Goal: Register for event/course

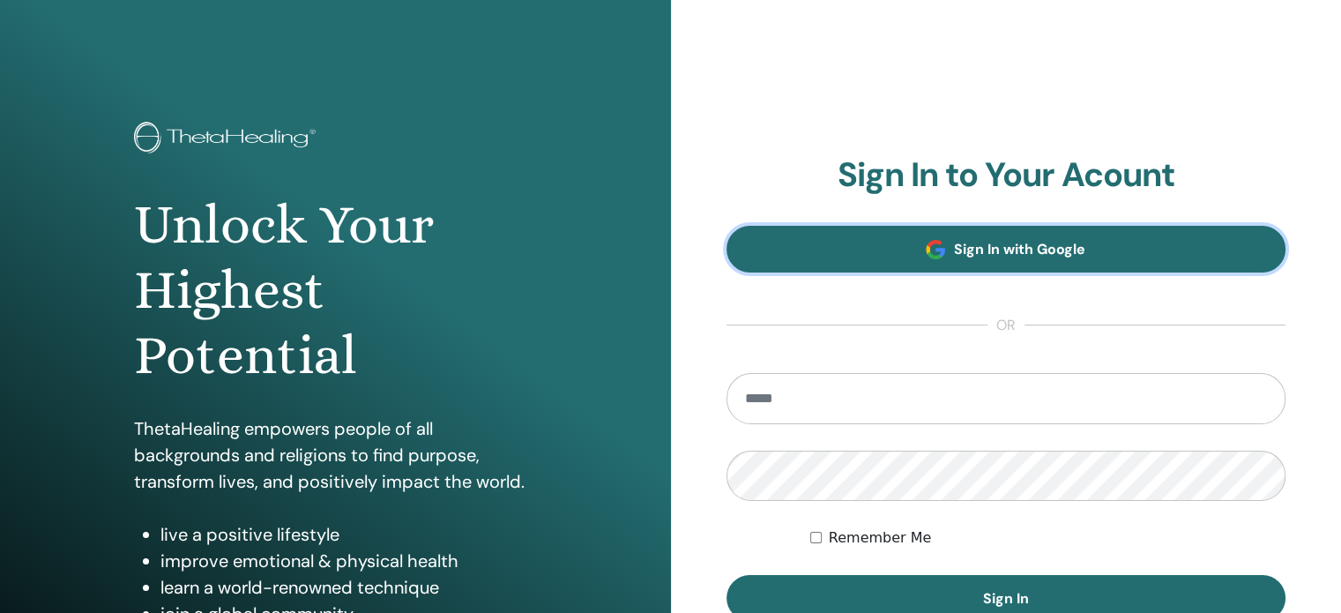
click at [1103, 261] on link "Sign In with Google" at bounding box center [1006, 249] width 560 height 47
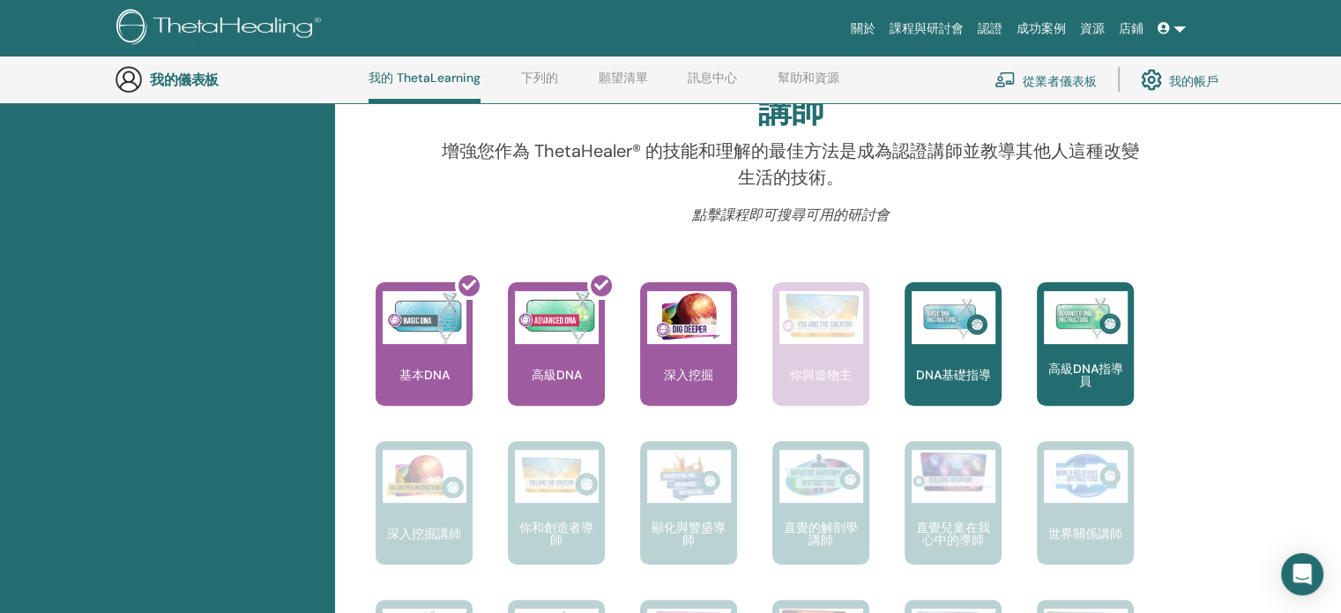
scroll to position [553, 0]
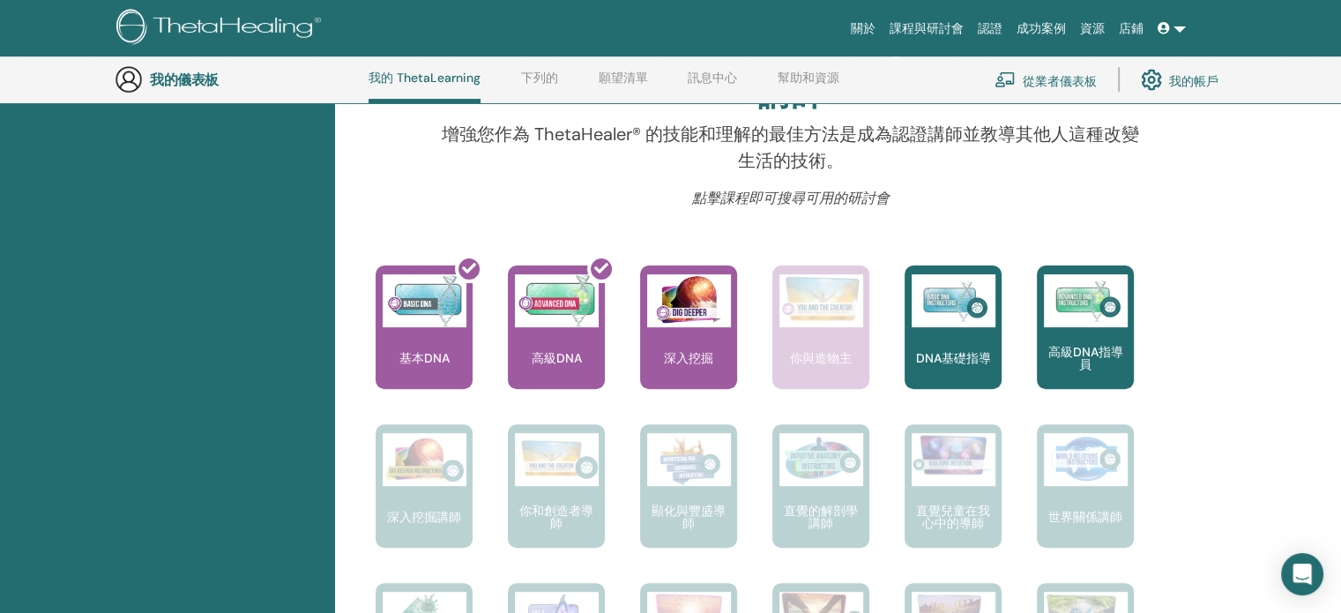
drag, startPoint x: 1350, startPoint y: 91, endPoint x: 1353, endPoint y: 218, distance: 126.9
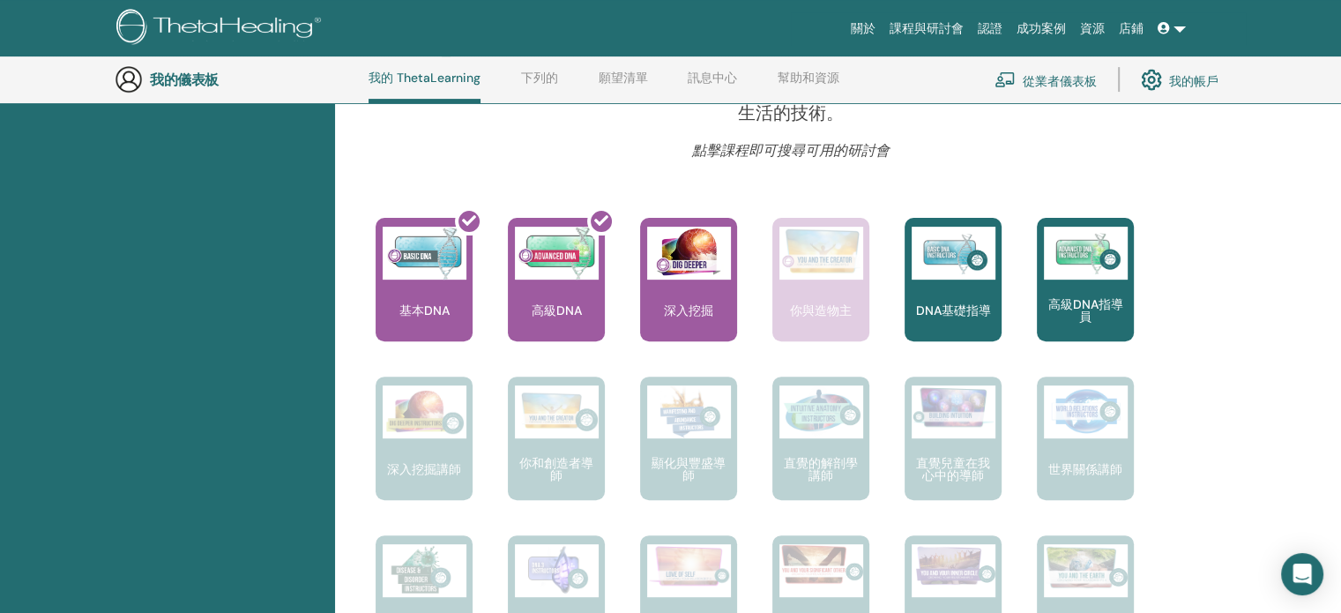
scroll to position [588, 0]
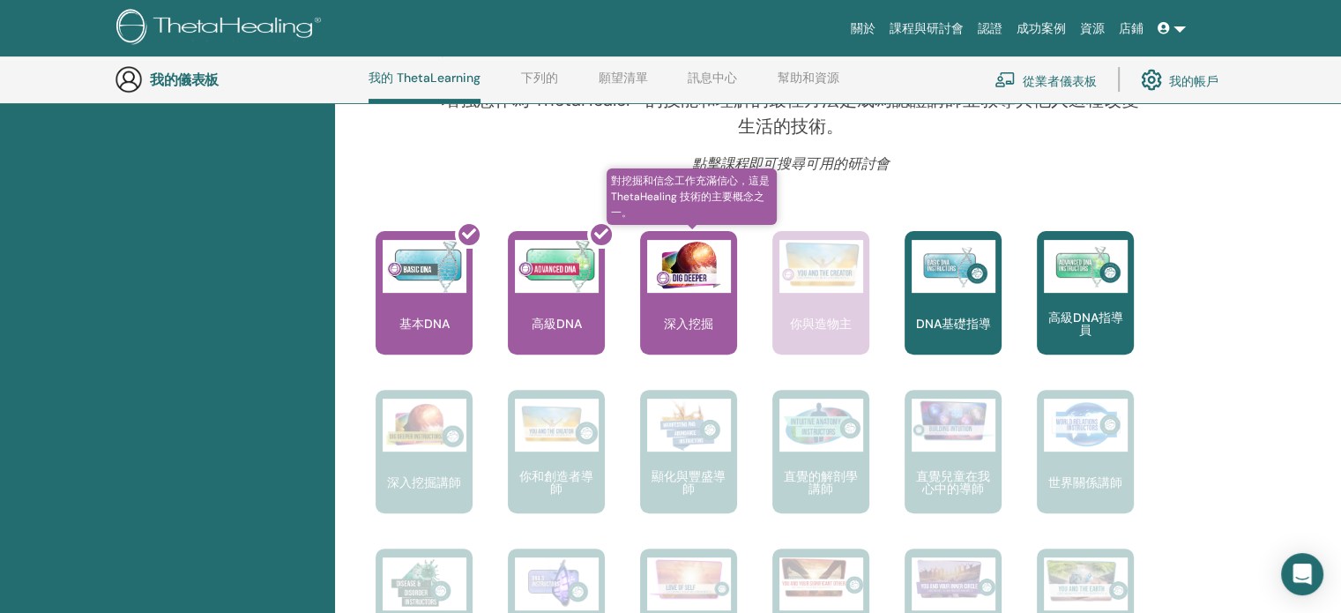
click at [705, 301] on div "深入挖掘" at bounding box center [688, 292] width 97 height 123
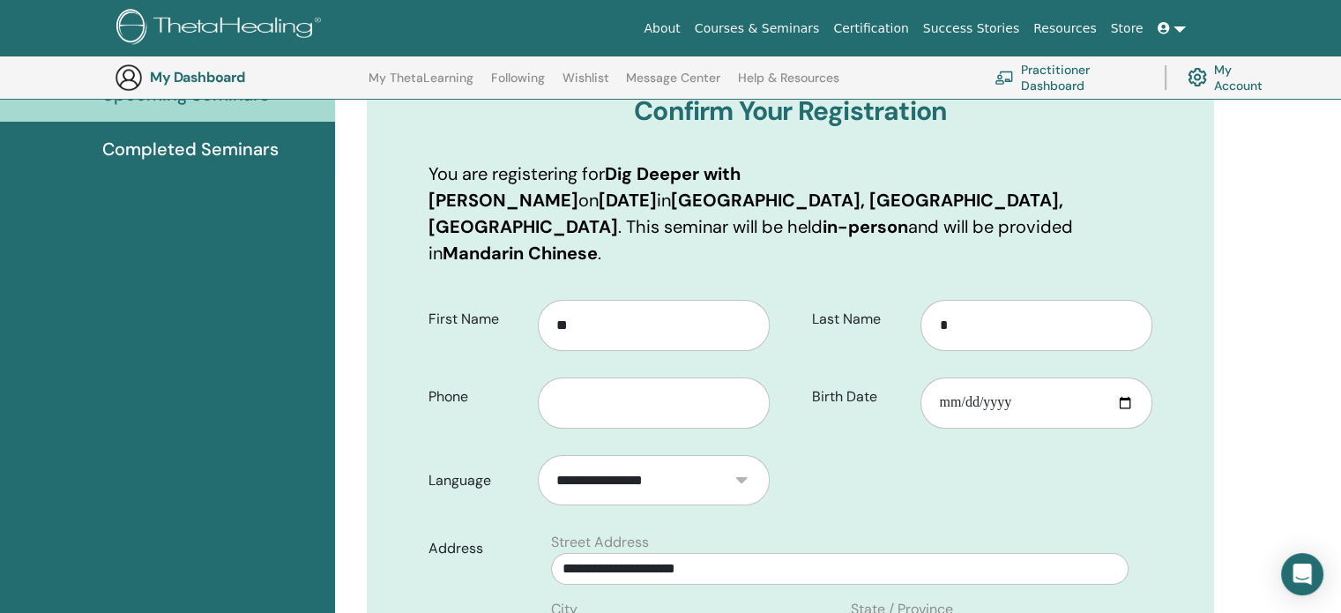
scroll to position [222, 0]
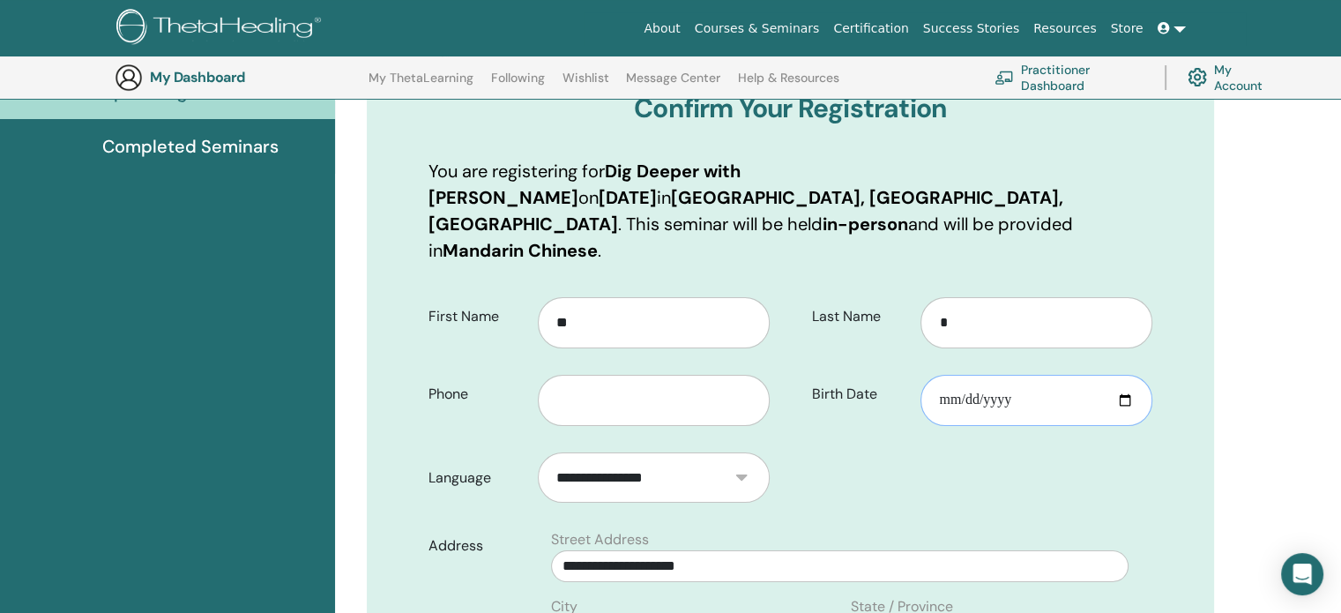
click at [1125, 375] on input "Birth Date" at bounding box center [1036, 400] width 232 height 51
type input "**********"
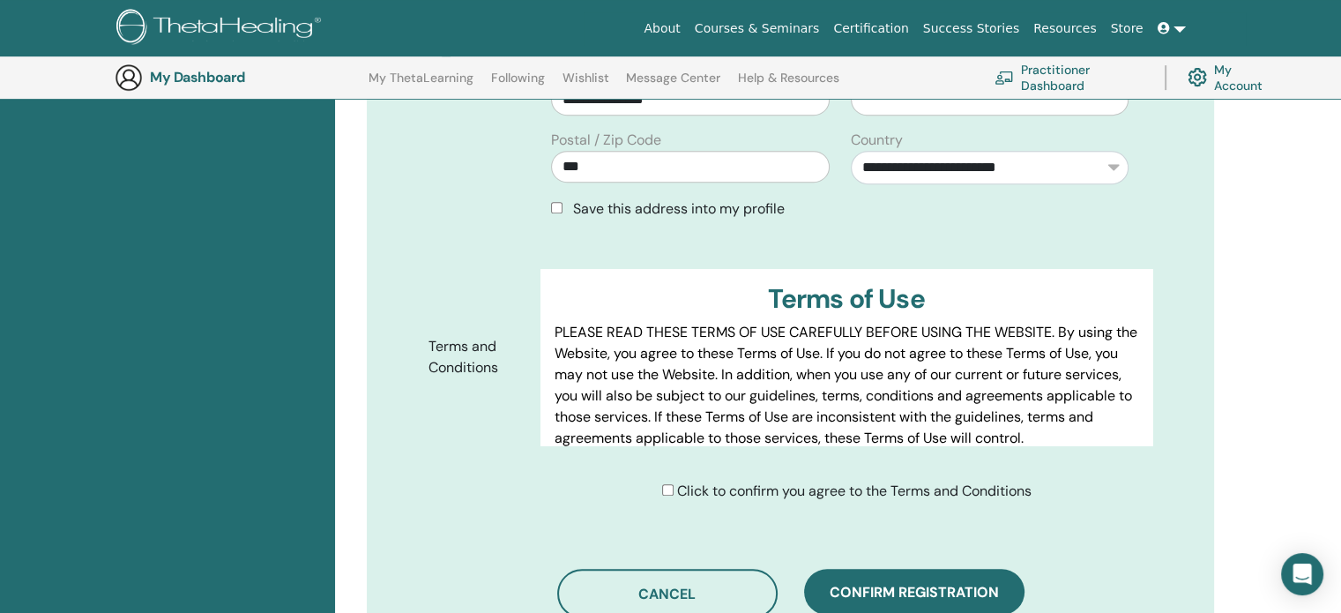
scroll to position [815, 0]
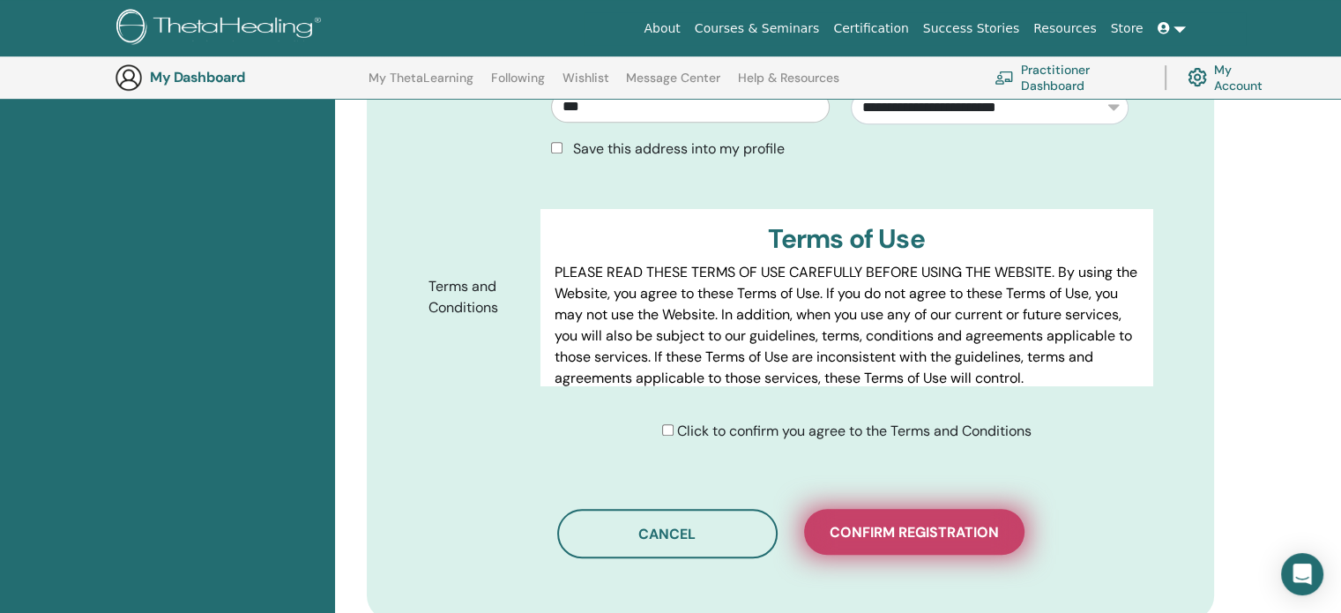
click at [971, 523] on span "Confirm registration" at bounding box center [913, 532] width 169 height 19
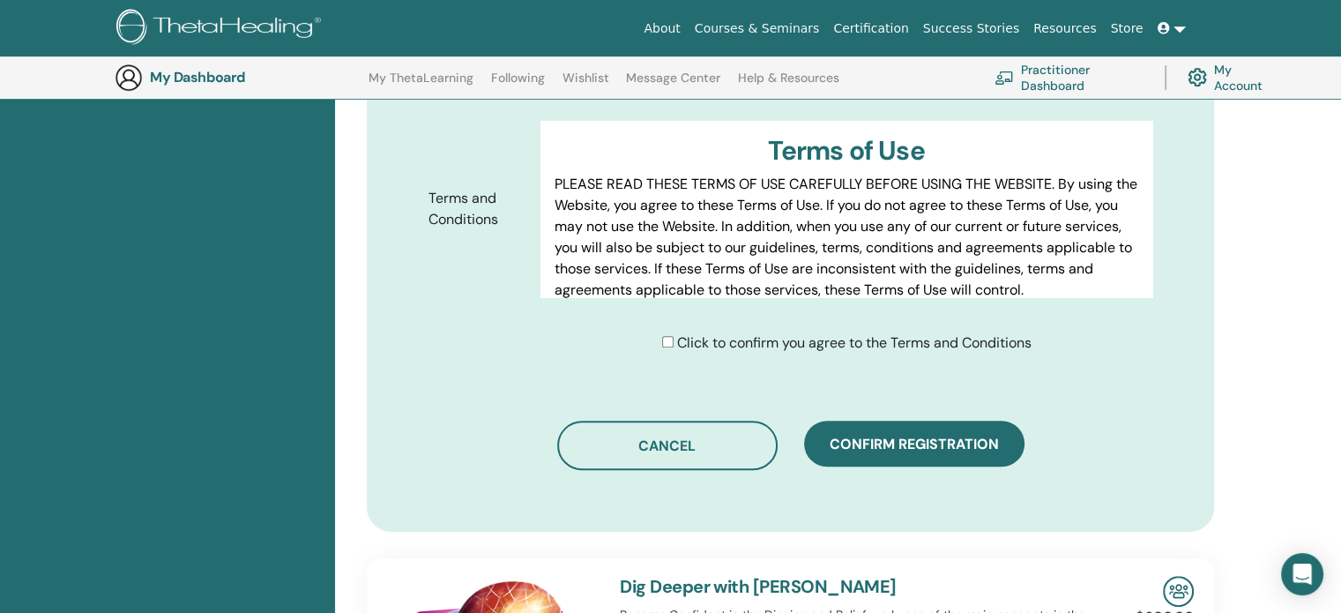
scroll to position [923, 0]
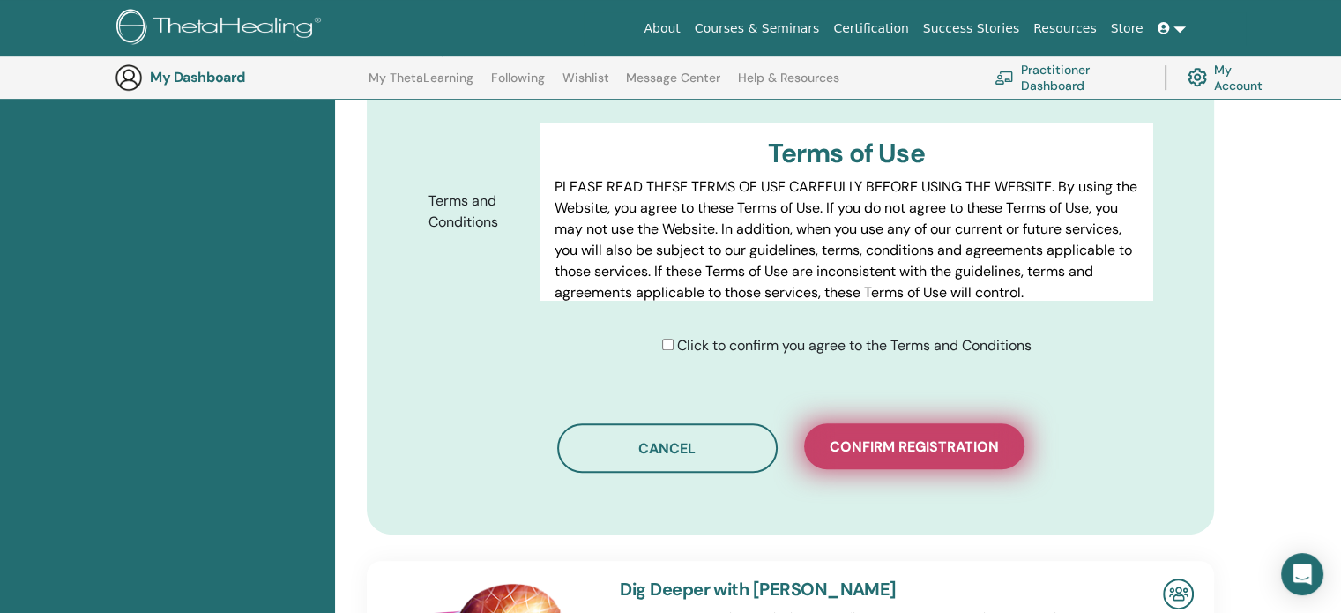
click at [924, 423] on button "Confirm registration" at bounding box center [914, 446] width 220 height 46
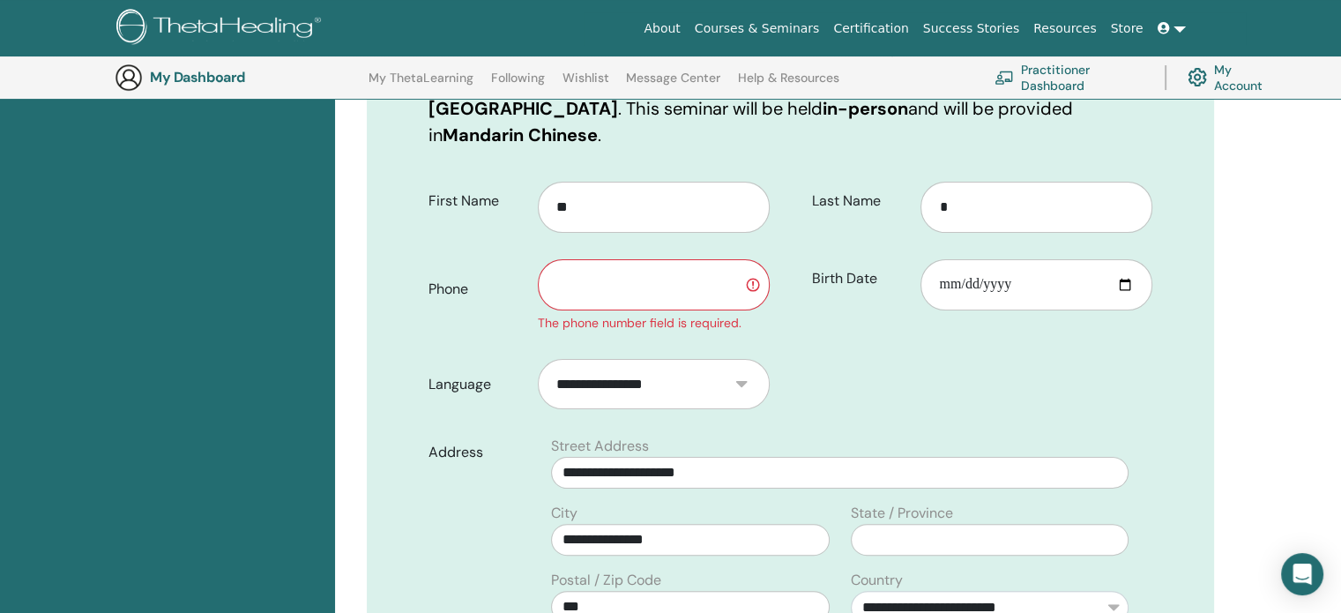
scroll to position [335, 0]
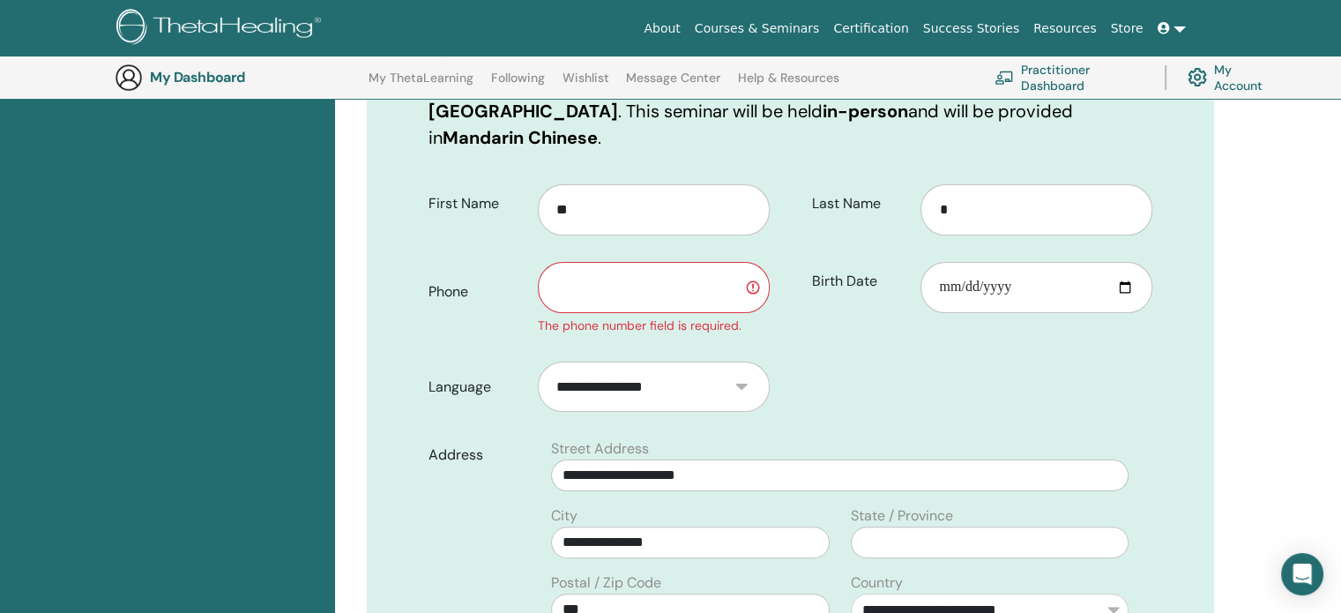
click at [684, 262] on input "text" at bounding box center [654, 287] width 232 height 51
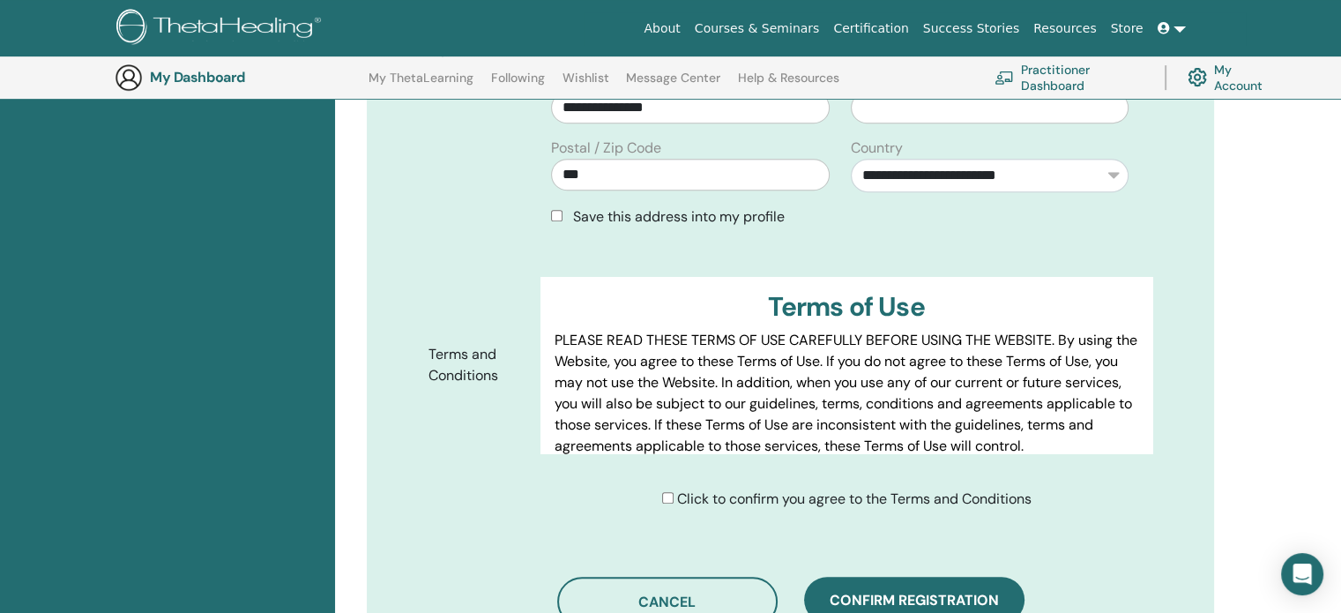
scroll to position [778, 0]
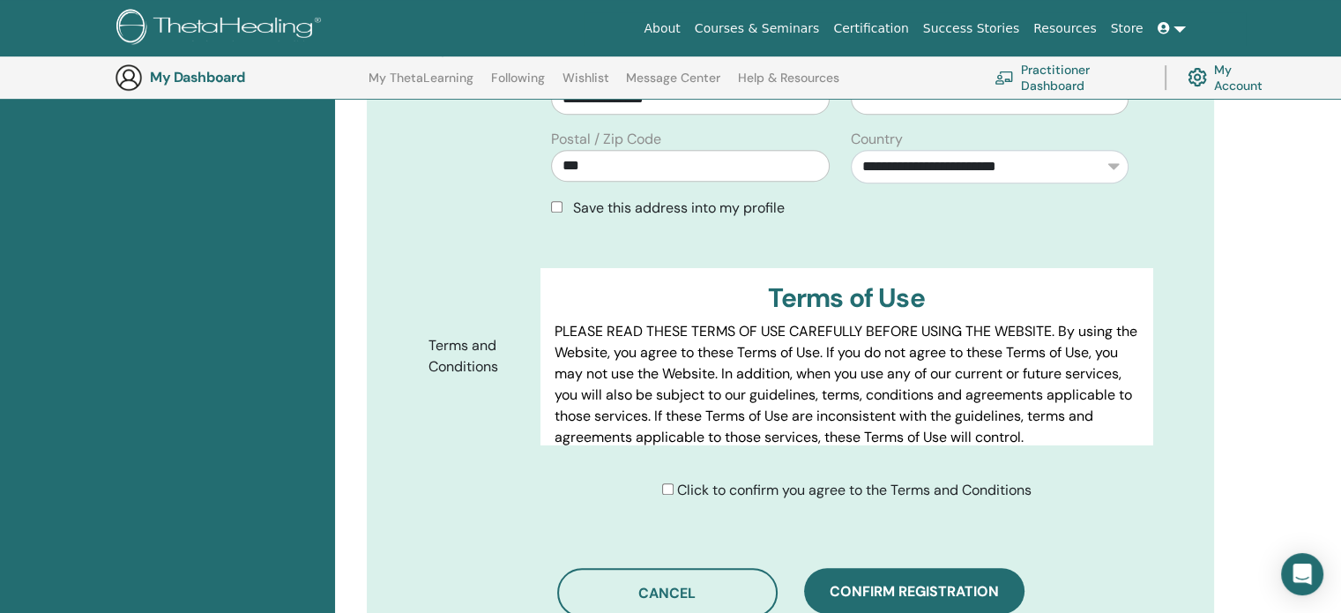
type input "**********"
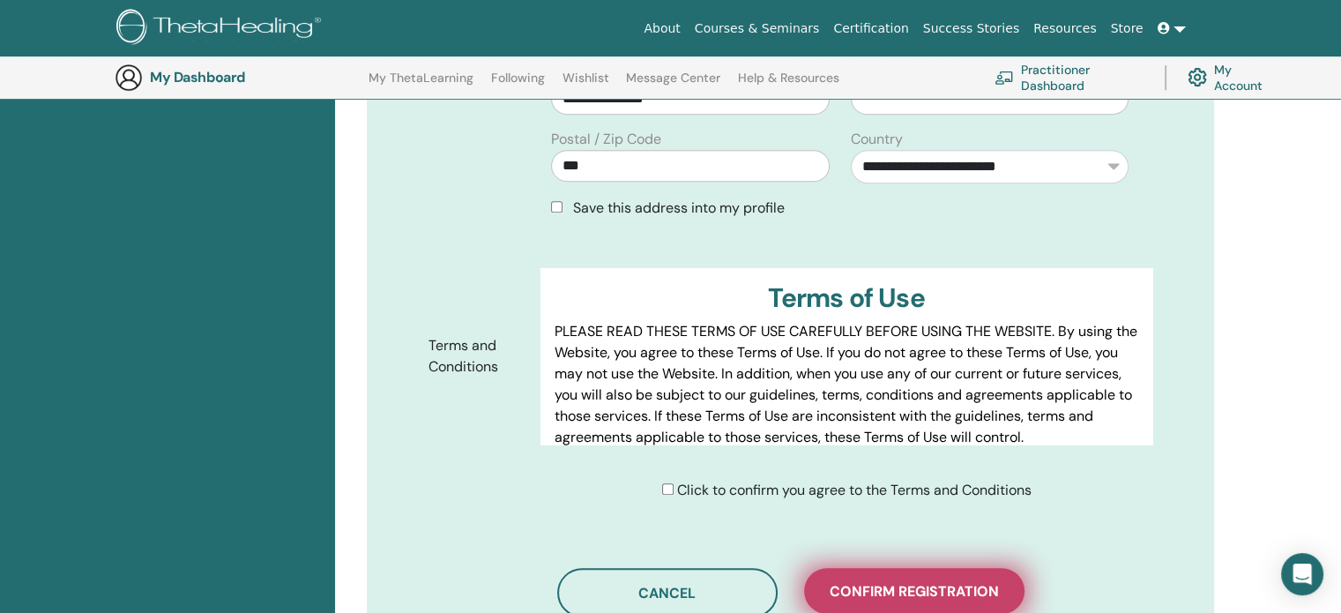
click at [857, 582] on span "Confirm registration" at bounding box center [913, 591] width 169 height 19
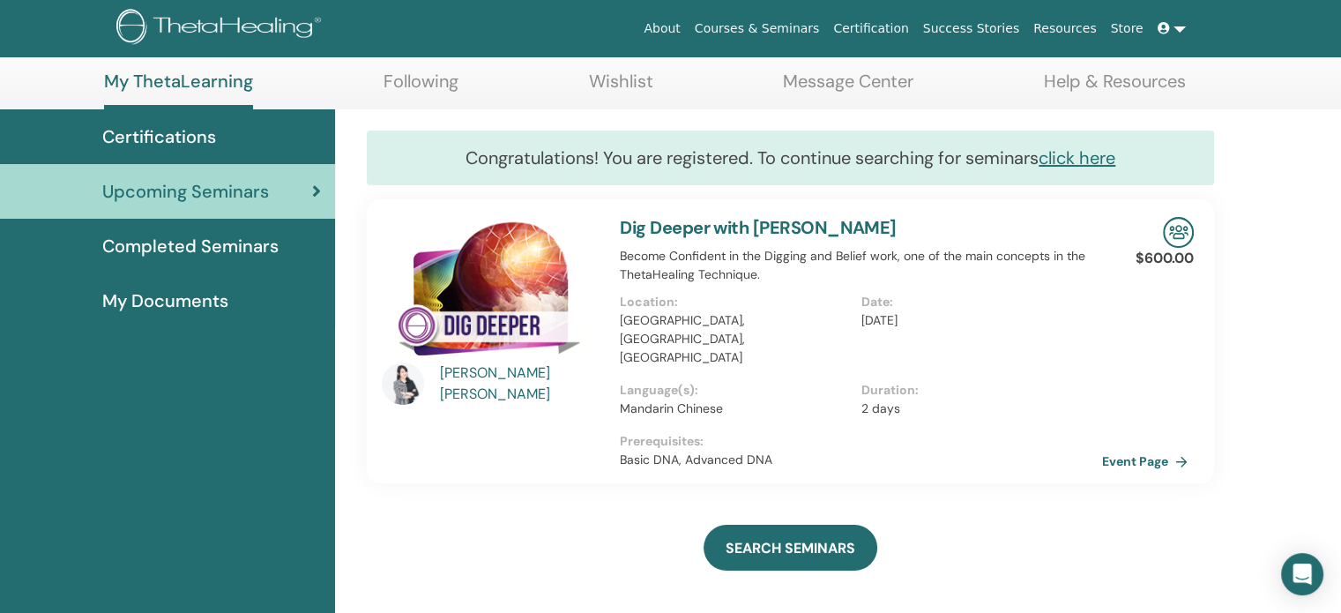
scroll to position [78, 0]
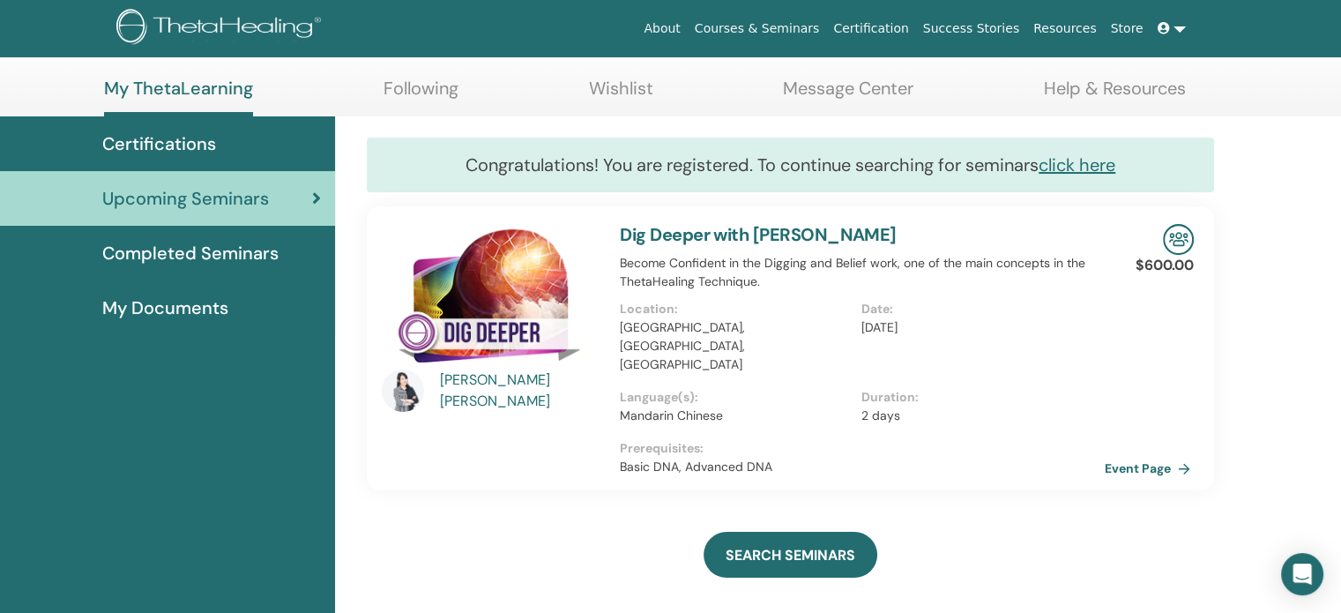
click at [1151, 455] on link "Event Page" at bounding box center [1150, 468] width 93 height 26
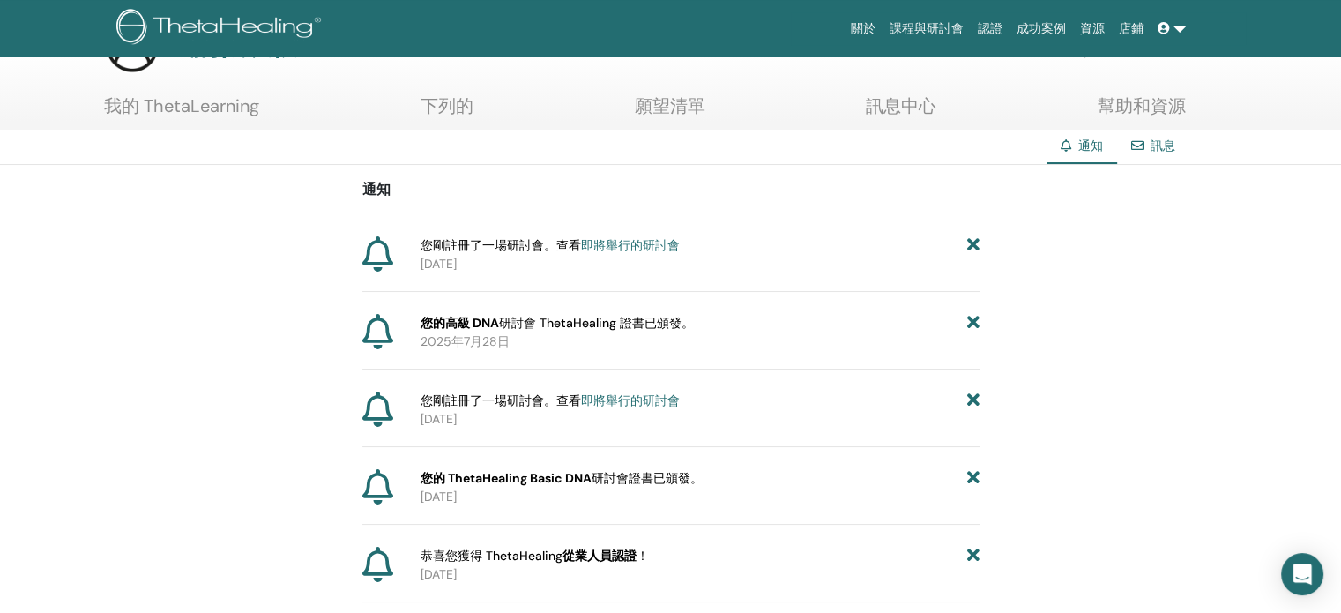
scroll to position [65, 0]
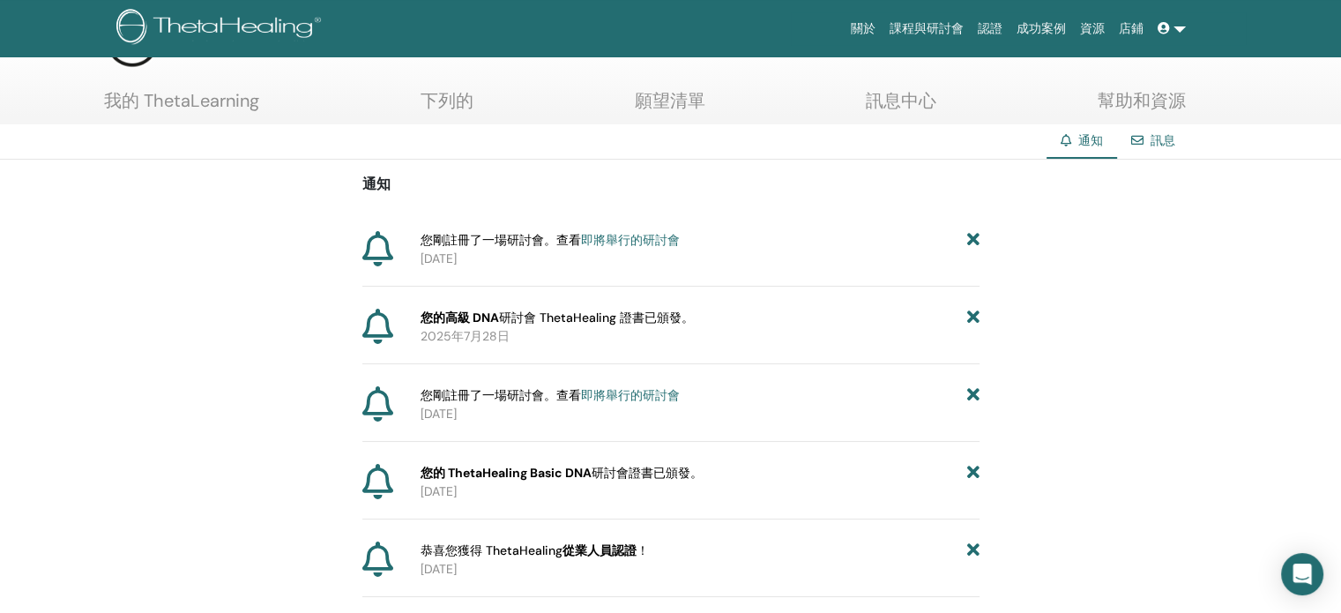
click at [616, 232] on font "即將舉行的研討會" at bounding box center [630, 240] width 99 height 16
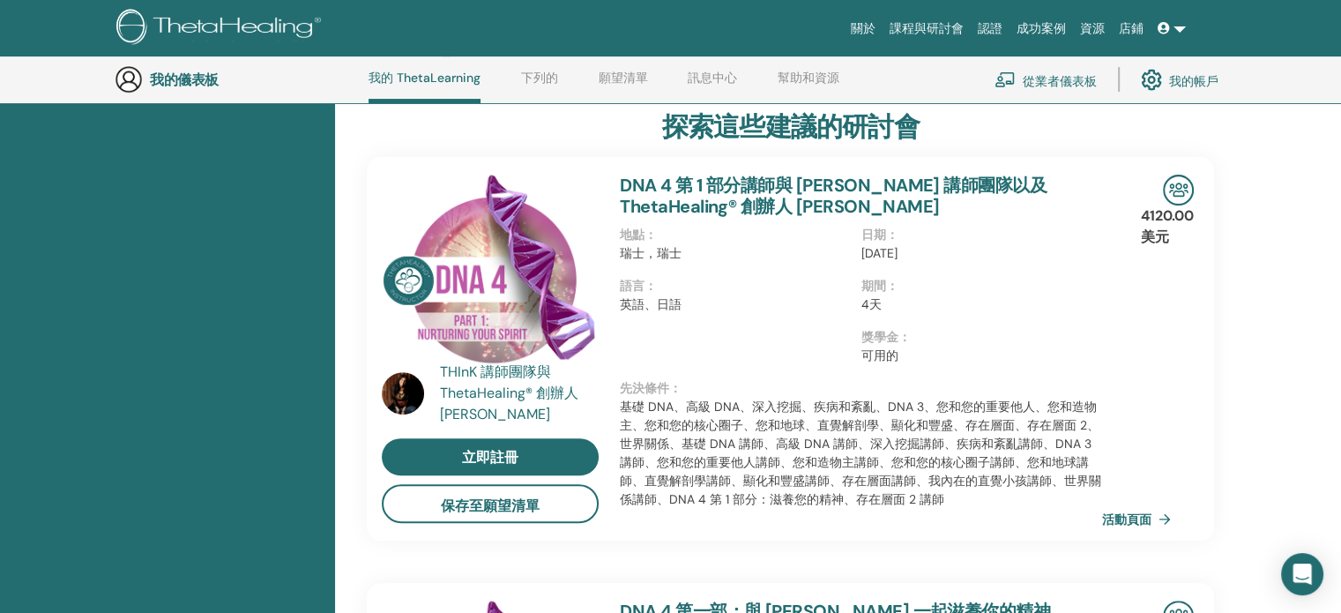
scroll to position [538, 0]
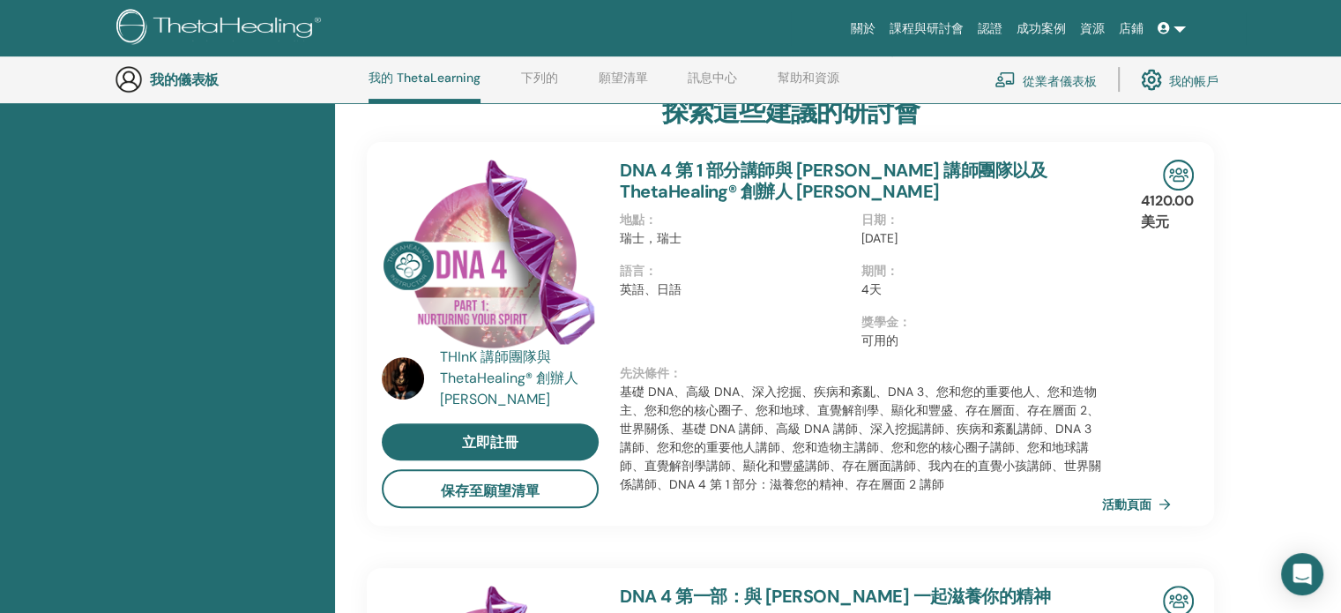
click at [398, 383] on img at bounding box center [403, 378] width 42 height 42
